Goal: Task Accomplishment & Management: Manage account settings

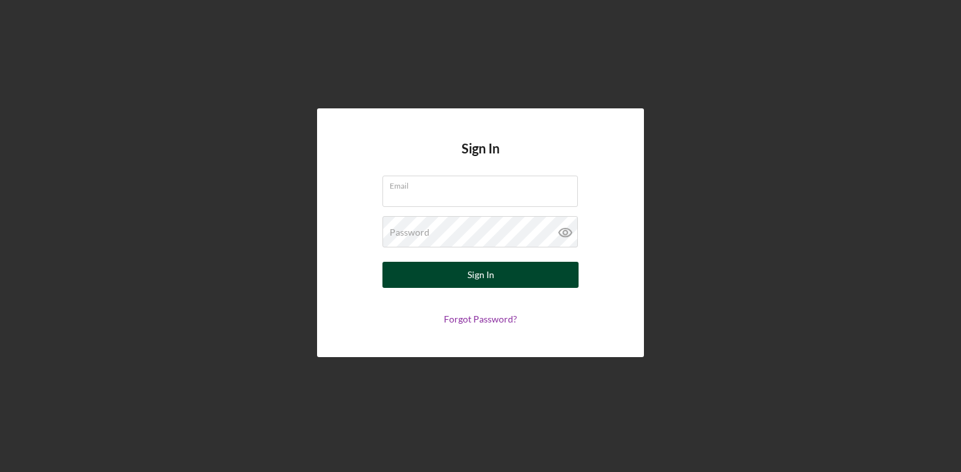
type input "[EMAIL_ADDRESS][DOMAIN_NAME]"
click at [461, 281] on button "Sign In" at bounding box center [480, 275] width 196 height 26
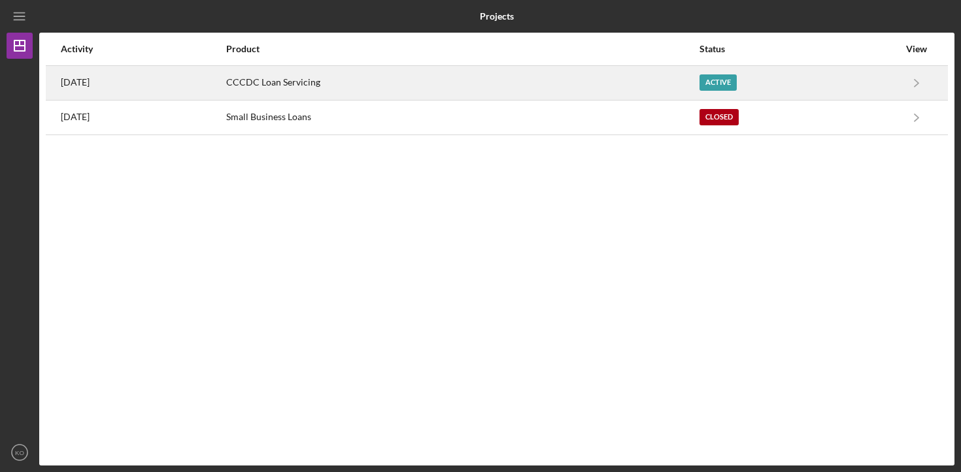
click at [635, 93] on div "CCCDC Loan Servicing" at bounding box center [462, 83] width 472 height 33
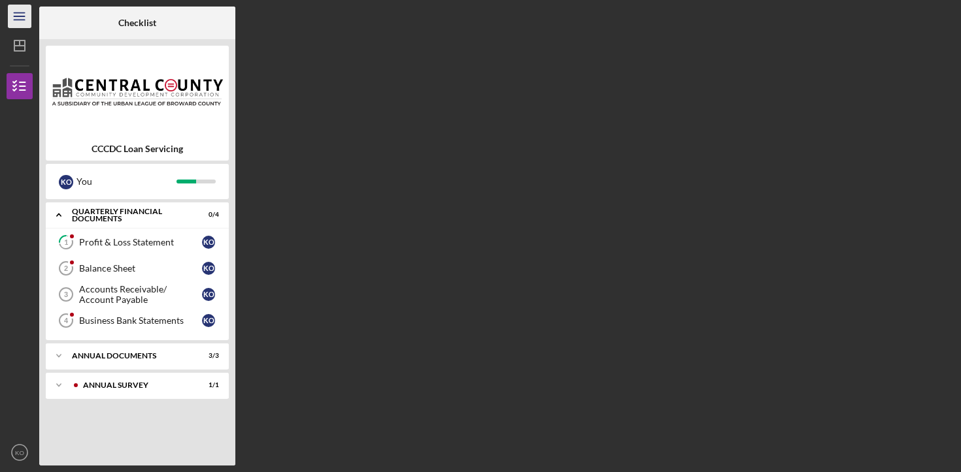
click at [18, 16] on line "button" at bounding box center [19, 16] width 10 height 0
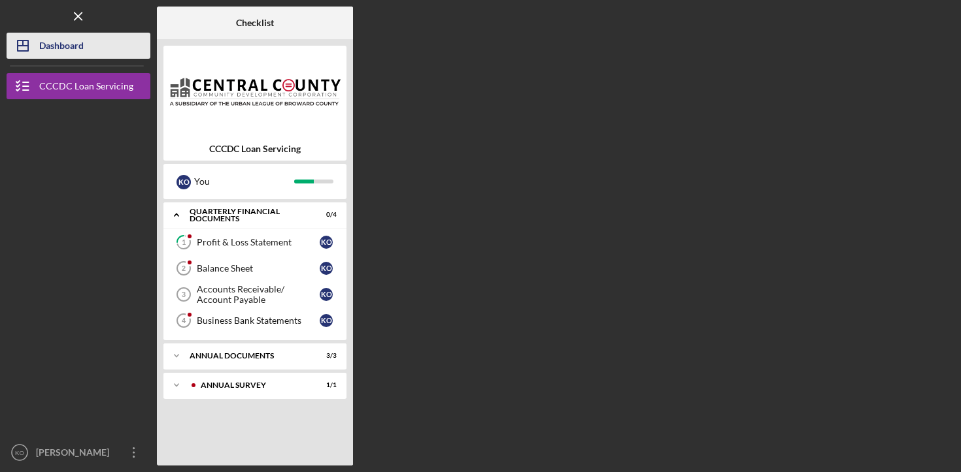
click at [76, 50] on div "Dashboard" at bounding box center [61, 47] width 44 height 29
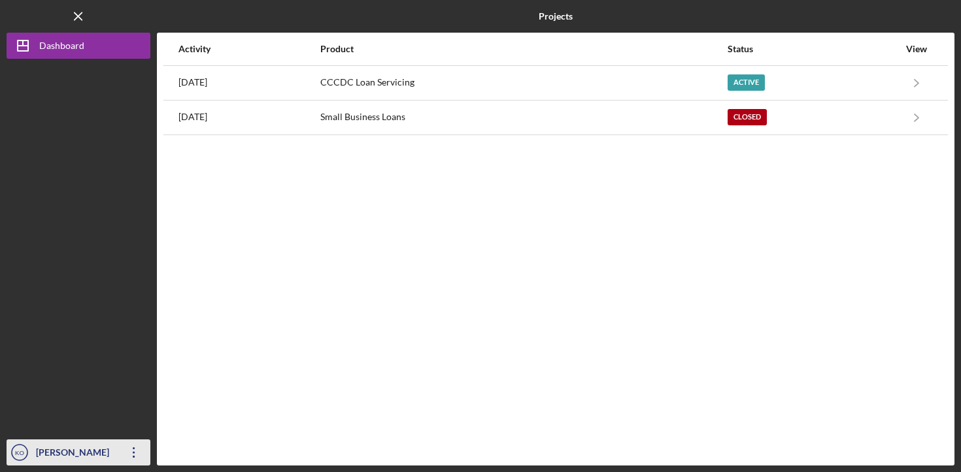
click at [130, 452] on icon "Icon/Overflow" at bounding box center [134, 453] width 33 height 33
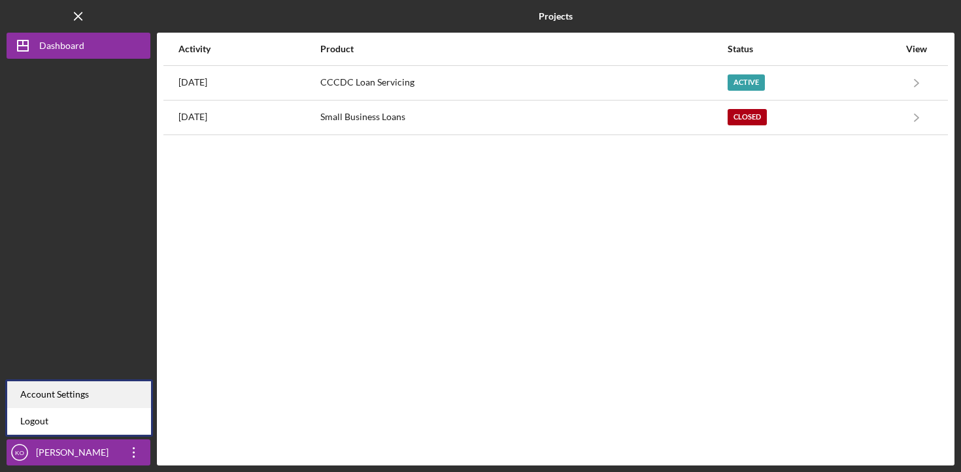
click at [118, 401] on div "Account Settings" at bounding box center [79, 395] width 144 height 27
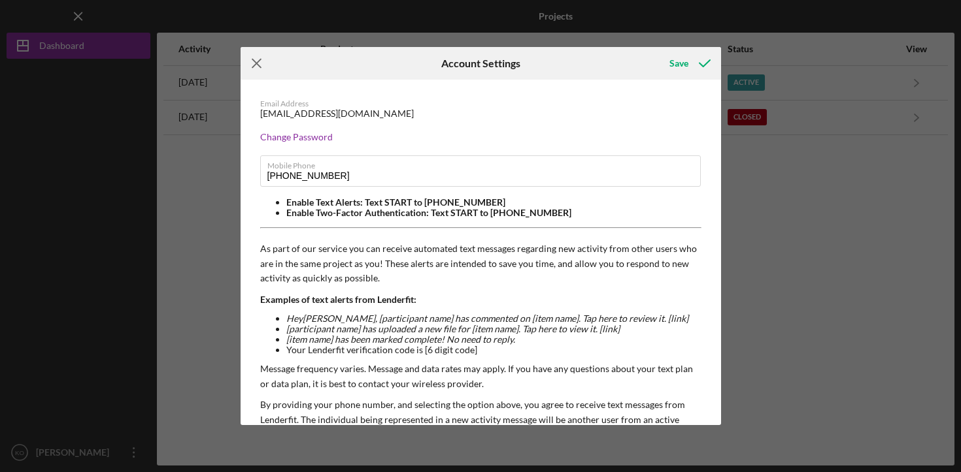
click at [254, 63] on icon "Icon/Menu Close" at bounding box center [256, 63] width 33 height 33
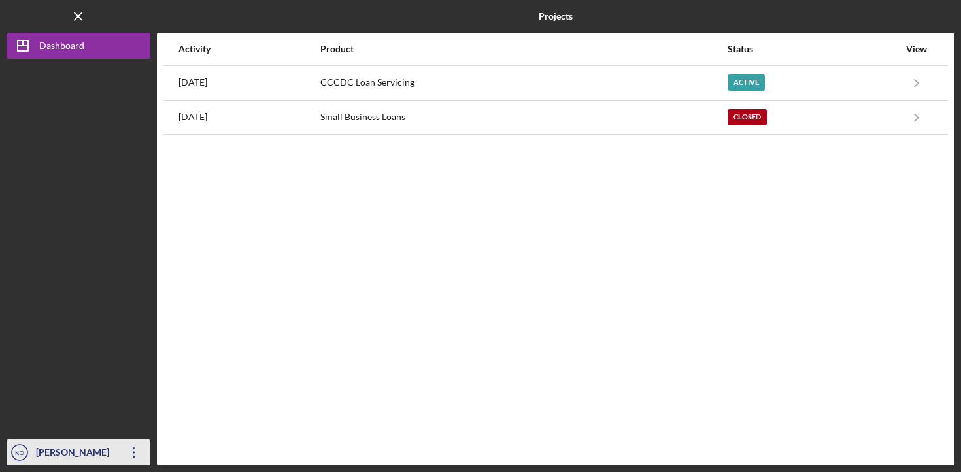
click at [88, 455] on div "[PERSON_NAME]" at bounding box center [75, 454] width 85 height 29
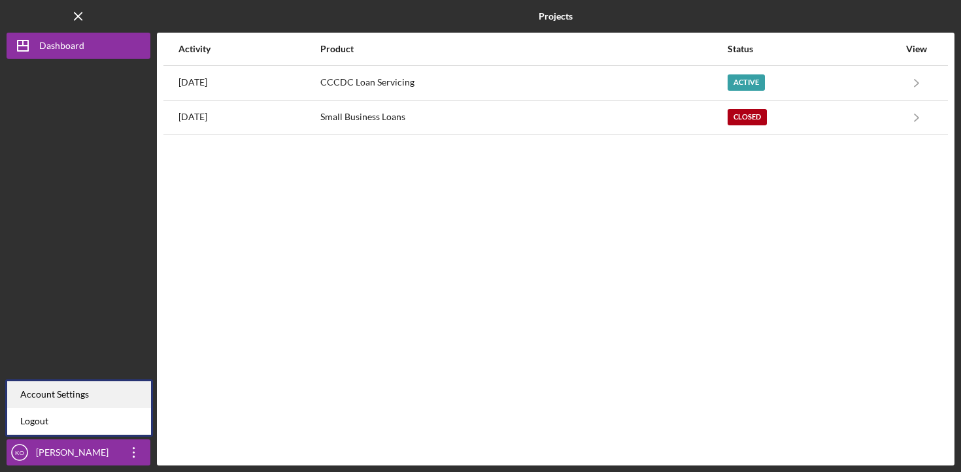
click at [70, 398] on div "Account Settings" at bounding box center [79, 395] width 144 height 27
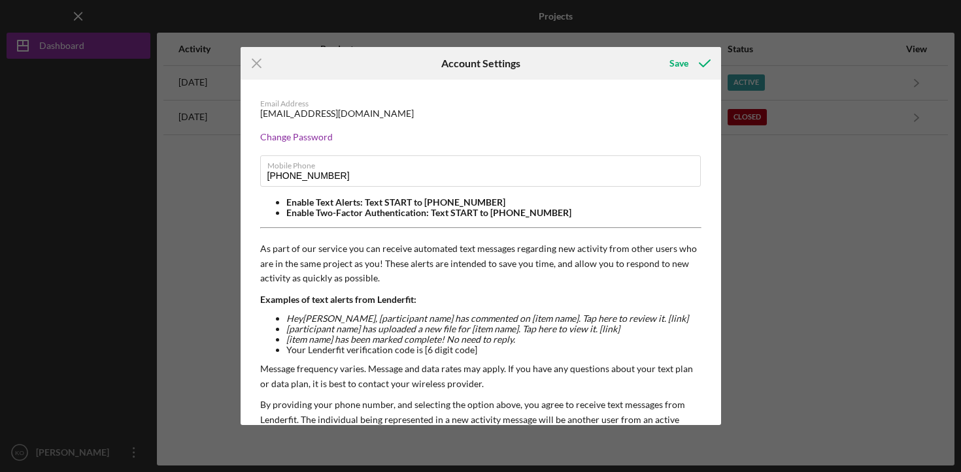
click at [197, 191] on div "Icon/Menu Close Account Settings Save Email Address [EMAIL_ADDRESS][DOMAIN_NAME…" at bounding box center [480, 236] width 961 height 472
click at [261, 65] on icon "Icon/Menu Close" at bounding box center [256, 63] width 33 height 33
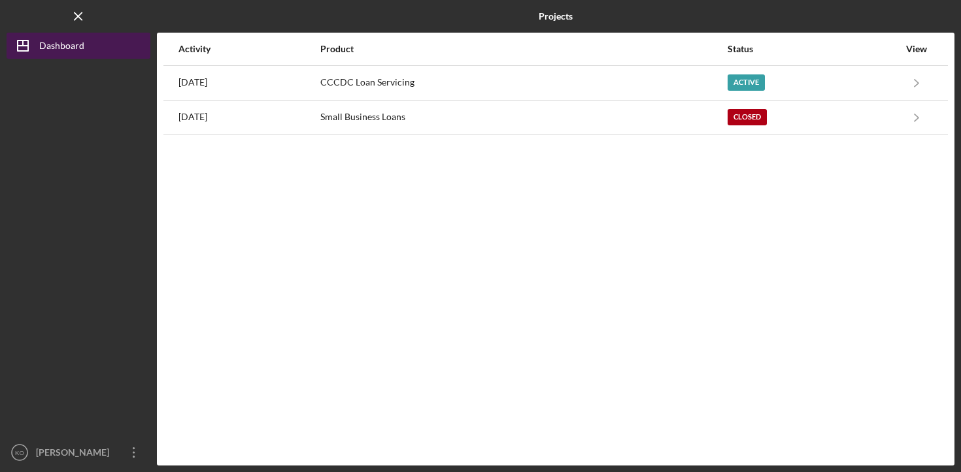
click at [20, 42] on icon "Icon/Dashboard" at bounding box center [23, 45] width 33 height 33
click at [25, 42] on icon "Icon/Dashboard" at bounding box center [23, 45] width 33 height 33
click at [79, 20] on icon "Icon/Menu Close" at bounding box center [78, 16] width 29 height 29
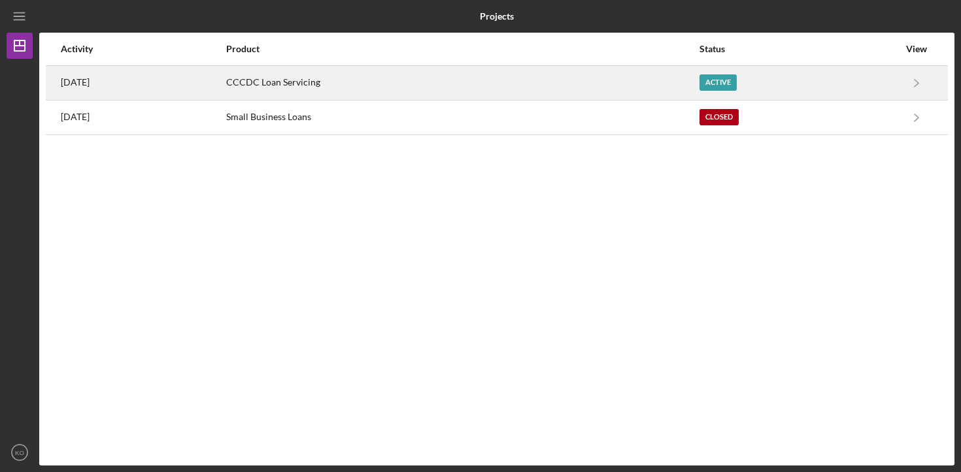
click at [311, 94] on div "CCCDC Loan Servicing" at bounding box center [462, 83] width 472 height 33
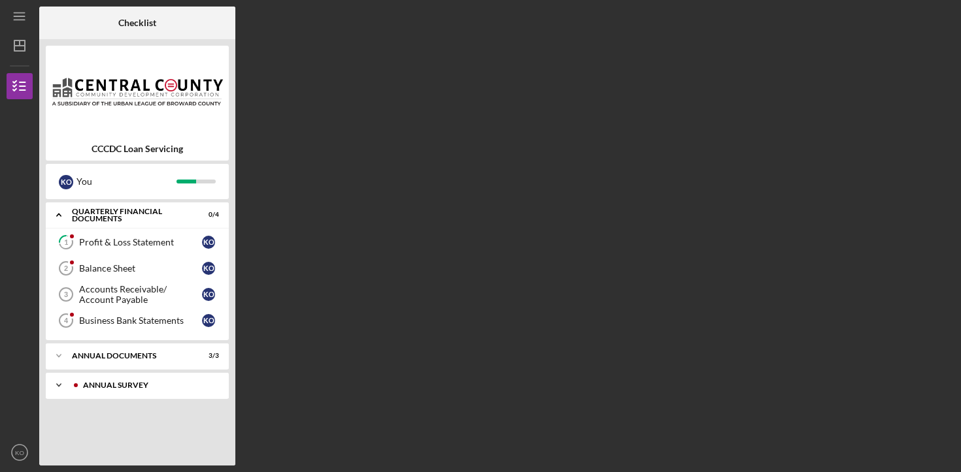
click at [140, 386] on div "Annual Survey" at bounding box center [147, 386] width 129 height 8
click at [163, 355] on div "Annual Documents" at bounding box center [142, 356] width 140 height 8
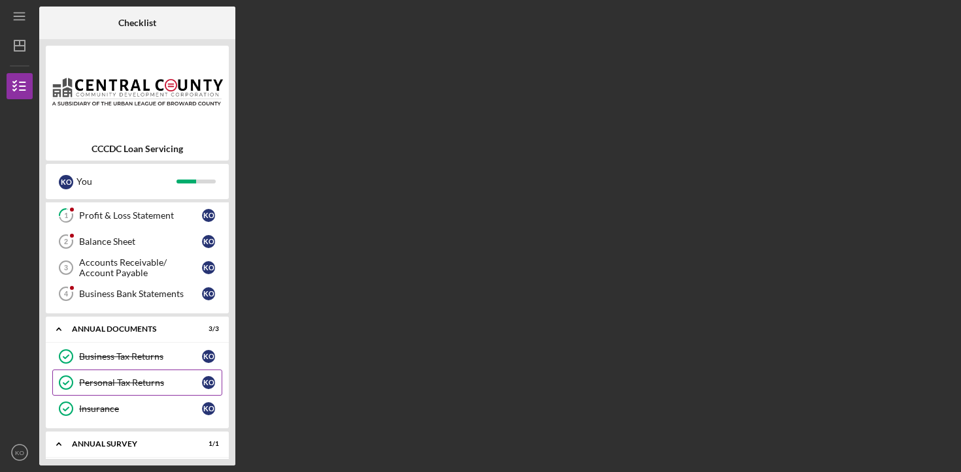
scroll to position [65, 0]
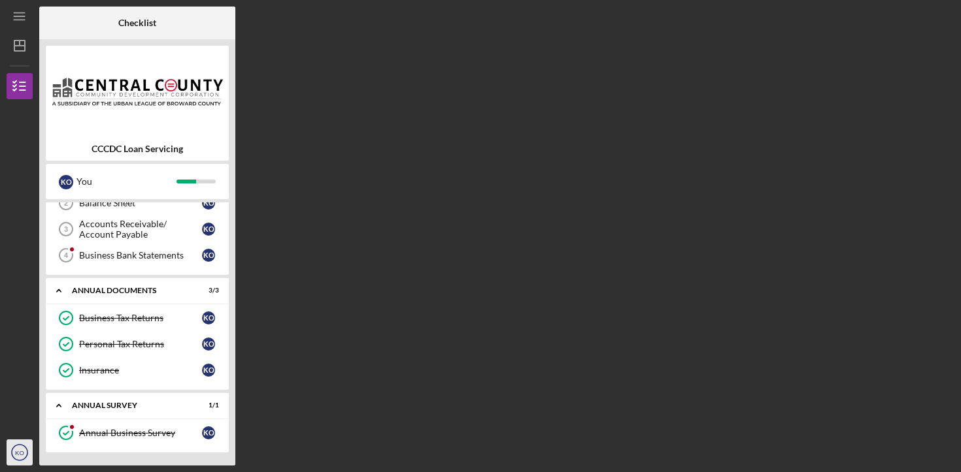
click at [20, 451] on text "KO" at bounding box center [19, 453] width 9 height 7
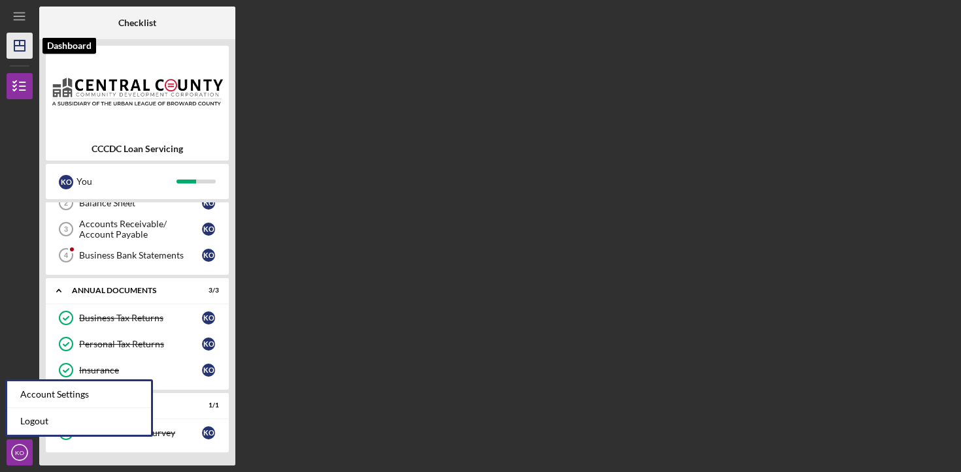
click at [18, 52] on icon "Icon/Dashboard" at bounding box center [19, 45] width 33 height 33
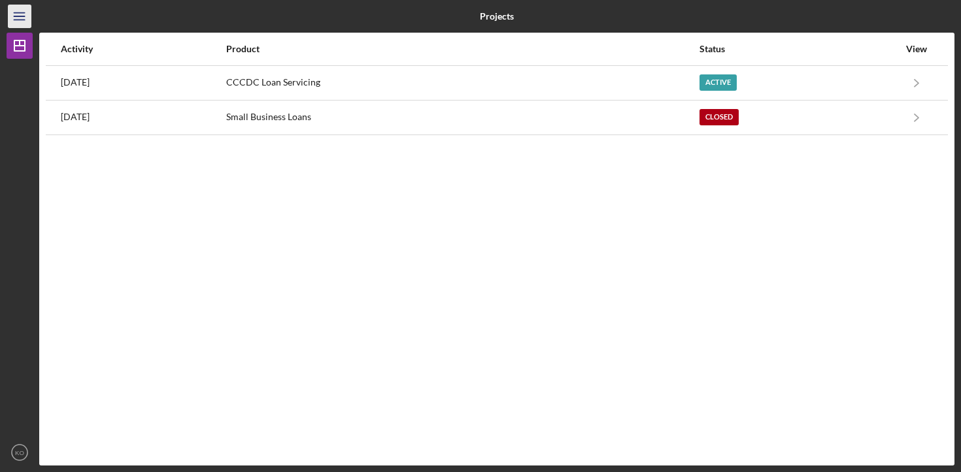
click at [27, 14] on icon "Icon/Menu" at bounding box center [19, 16] width 29 height 29
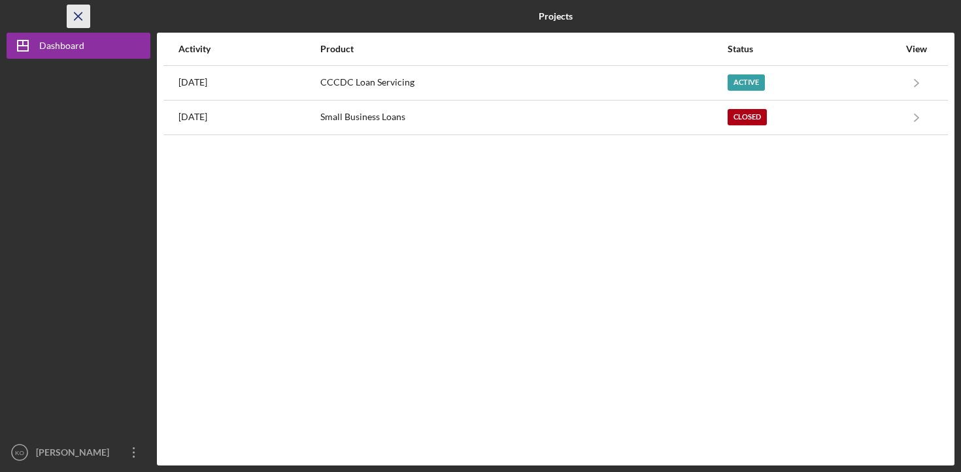
click at [75, 22] on icon "Icon/Menu Close" at bounding box center [78, 16] width 29 height 29
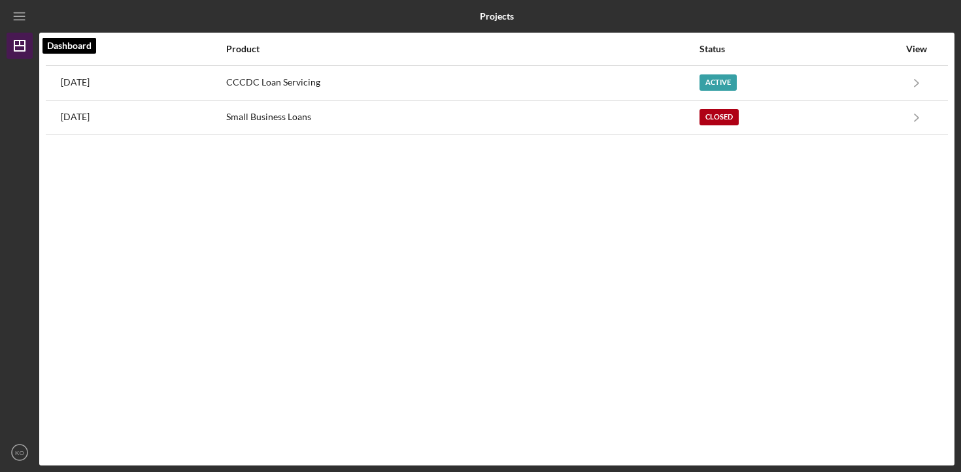
click at [18, 44] on icon "Icon/Dashboard" at bounding box center [19, 45] width 33 height 33
click at [12, 450] on icon "KO" at bounding box center [20, 453] width 26 height 33
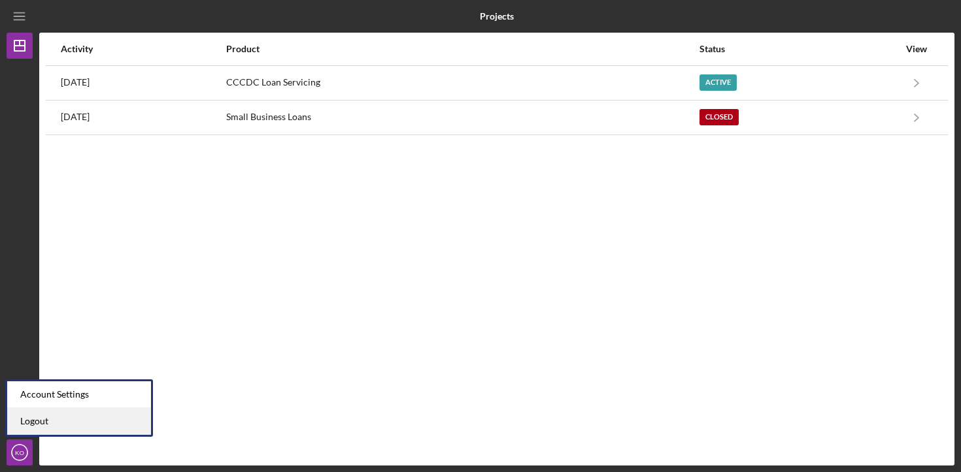
click at [63, 429] on link "Logout" at bounding box center [79, 421] width 144 height 27
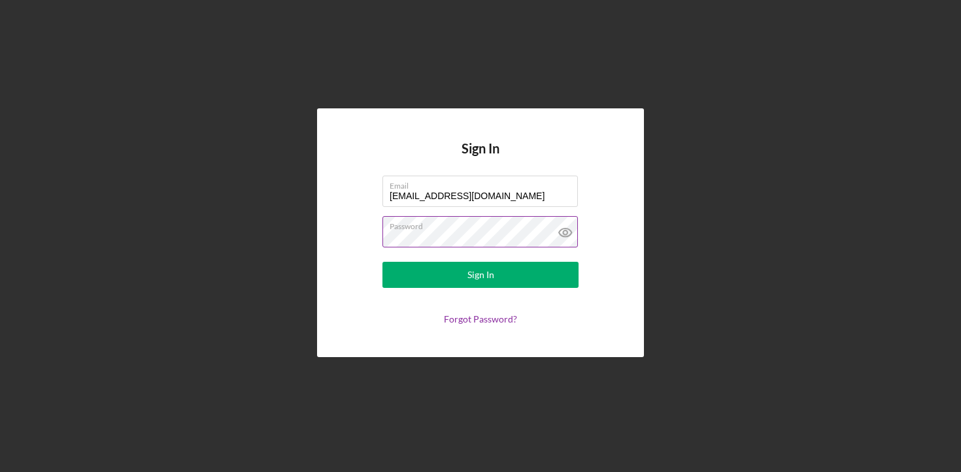
click at [561, 233] on icon at bounding box center [565, 232] width 33 height 33
drag, startPoint x: 533, startPoint y: 199, endPoint x: 363, endPoint y: 197, distance: 169.3
click at [363, 197] on form "Email GONZAGUEFOODS@gmail.com Password Sign In Forgot Password?" at bounding box center [480, 250] width 261 height 149
